Goal: Task Accomplishment & Management: Manage account settings

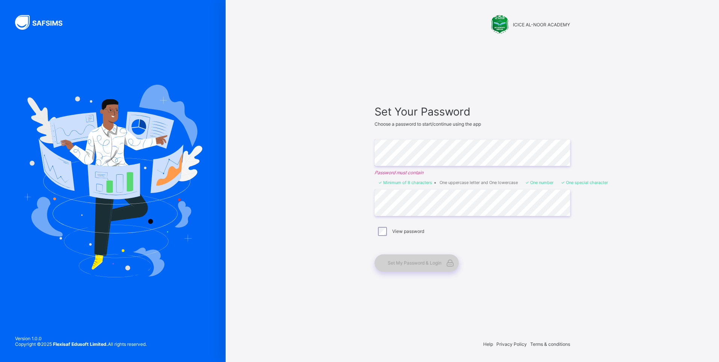
click at [439, 262] on span "Set My Password & Login" at bounding box center [415, 263] width 54 height 6
click at [434, 263] on span "Set My Password & Login" at bounding box center [415, 263] width 54 height 6
drag, startPoint x: 434, startPoint y: 263, endPoint x: 508, endPoint y: 256, distance: 74.5
click at [508, 256] on div "Set My Password & Login" at bounding box center [469, 262] width 188 height 17
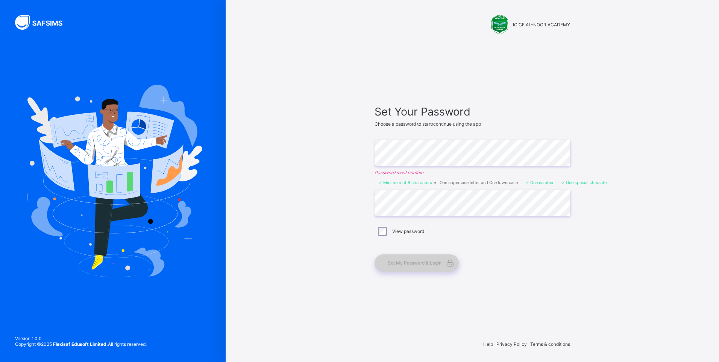
click at [435, 263] on span "Set My Password & Login" at bounding box center [415, 263] width 54 height 6
click at [441, 260] on span "Set My Password & Login" at bounding box center [415, 263] width 54 height 6
click at [442, 263] on span at bounding box center [450, 262] width 17 height 17
click at [419, 264] on span "Set My Password & Login" at bounding box center [415, 263] width 54 height 6
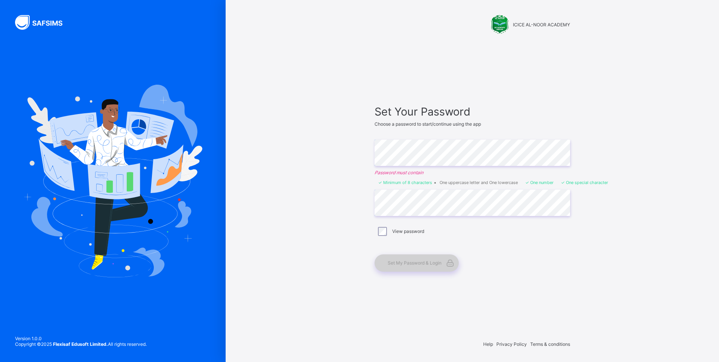
click at [422, 262] on span "Set My Password & Login" at bounding box center [415, 263] width 54 height 6
drag, startPoint x: 422, startPoint y: 262, endPoint x: 518, endPoint y: 266, distance: 95.7
click at [518, 266] on div "Set My Password & Login" at bounding box center [469, 262] width 188 height 17
